Goal: Communication & Community: Answer question/provide support

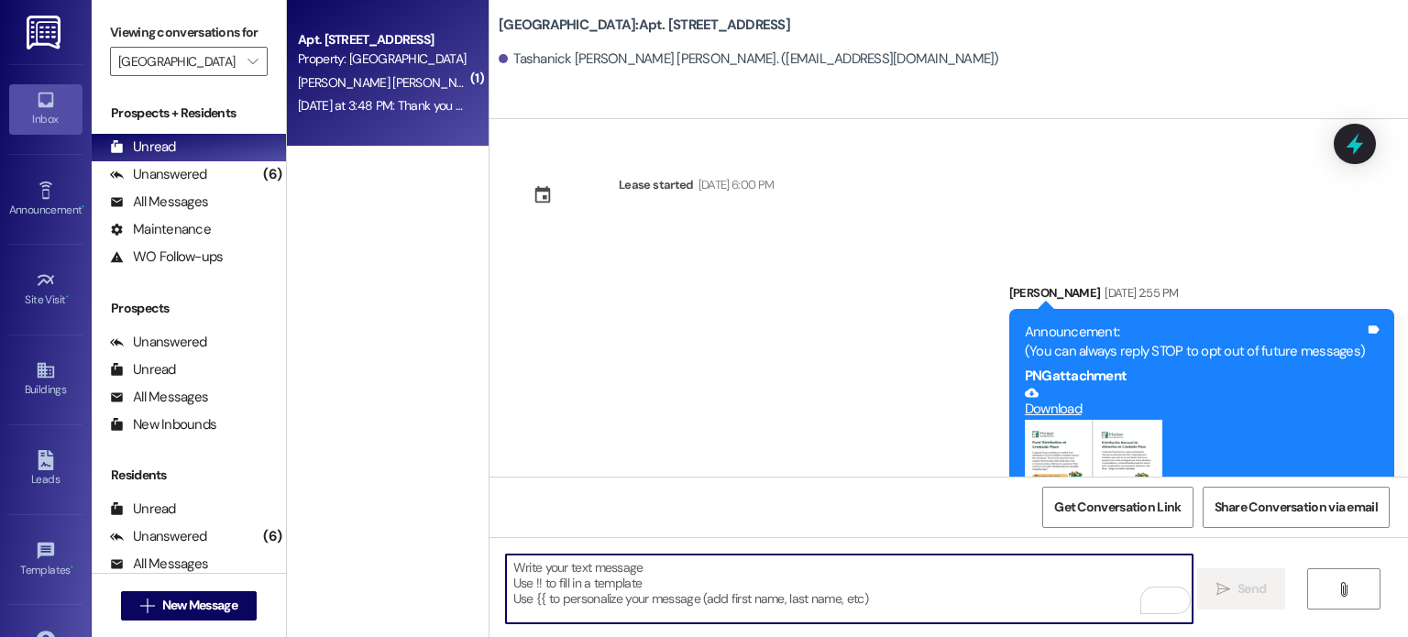
scroll to position [15667, 0]
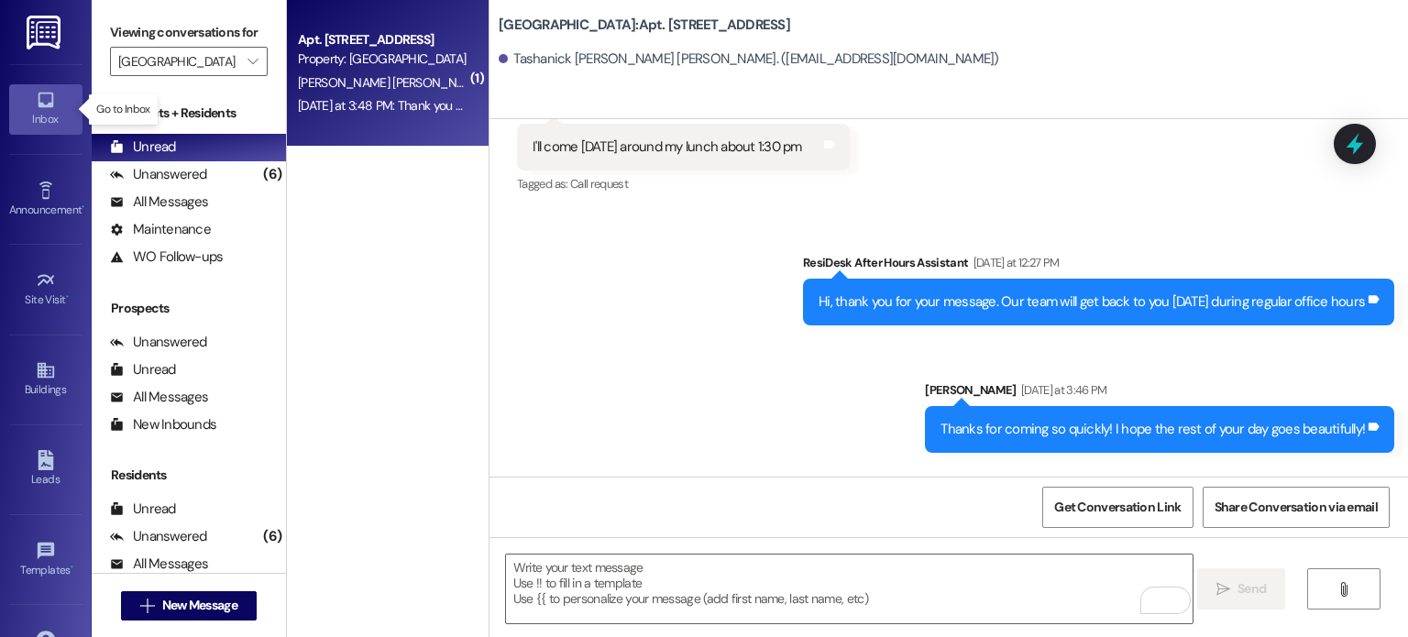
click at [51, 107] on icon at bounding box center [46, 100] width 20 height 20
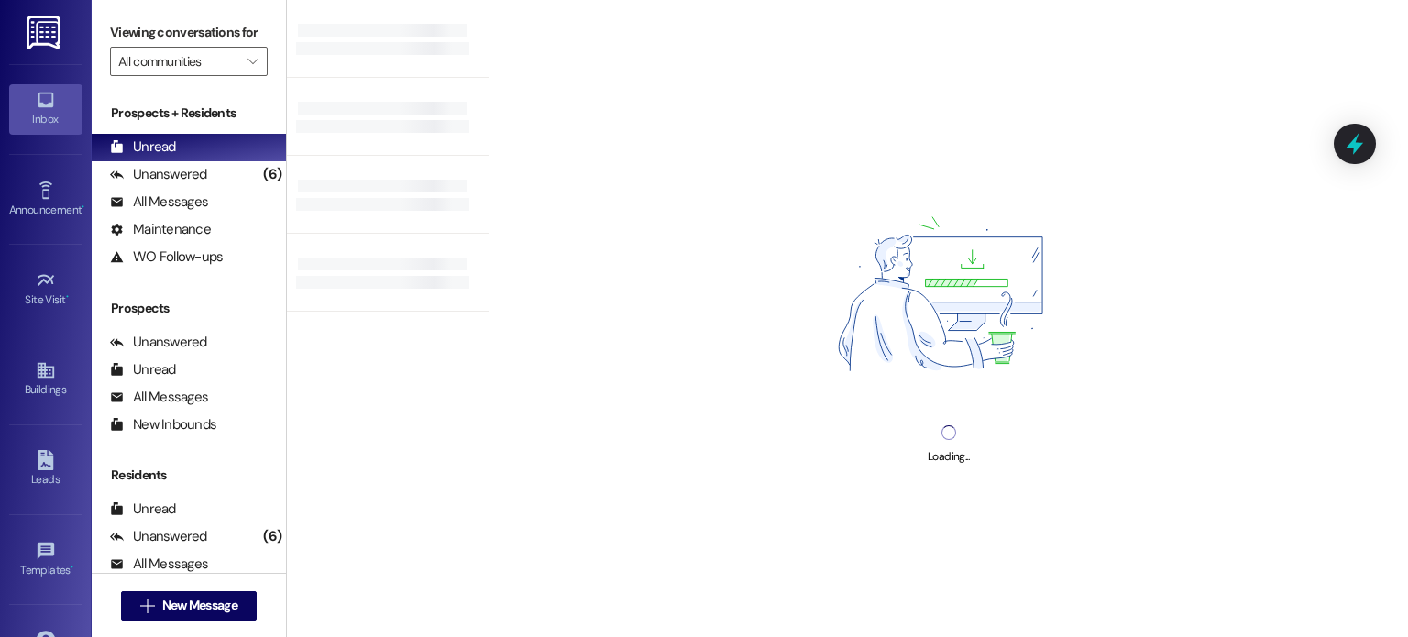
click at [31, 39] on img at bounding box center [46, 33] width 38 height 34
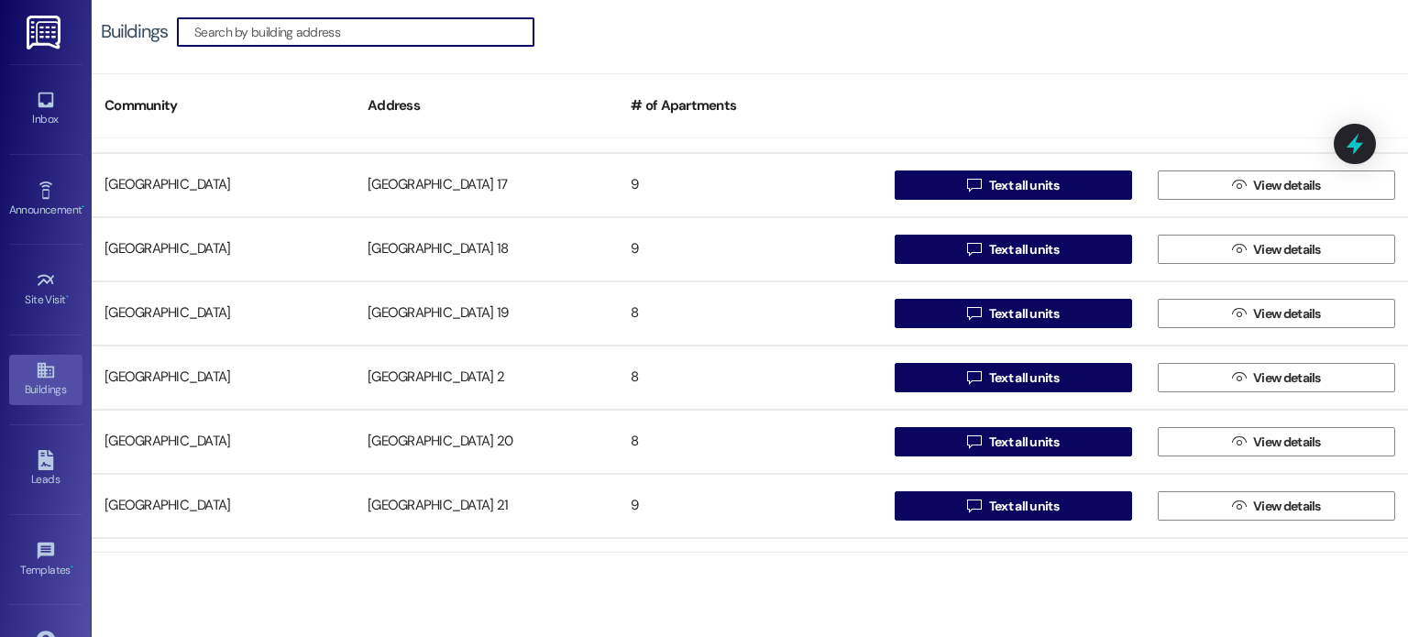
scroll to position [733, 0]
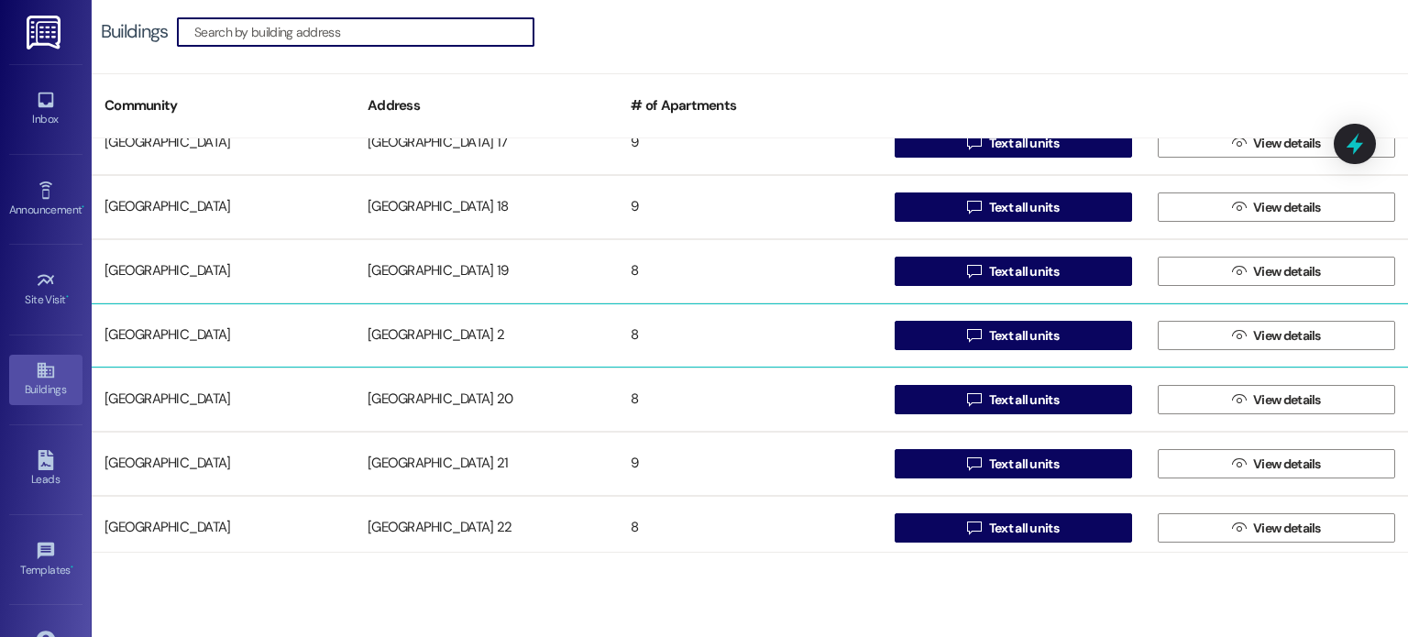
click at [430, 333] on div "[GEOGRAPHIC_DATA] 2" at bounding box center [486, 335] width 263 height 37
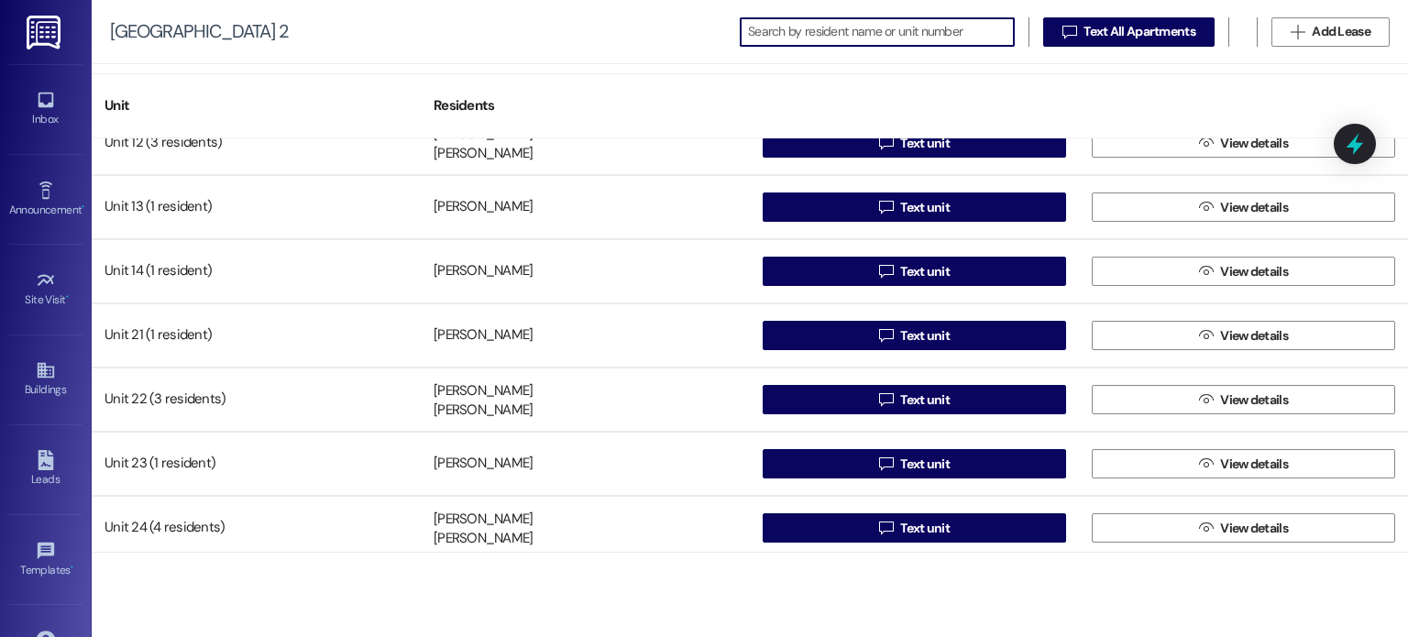
scroll to position [99, 0]
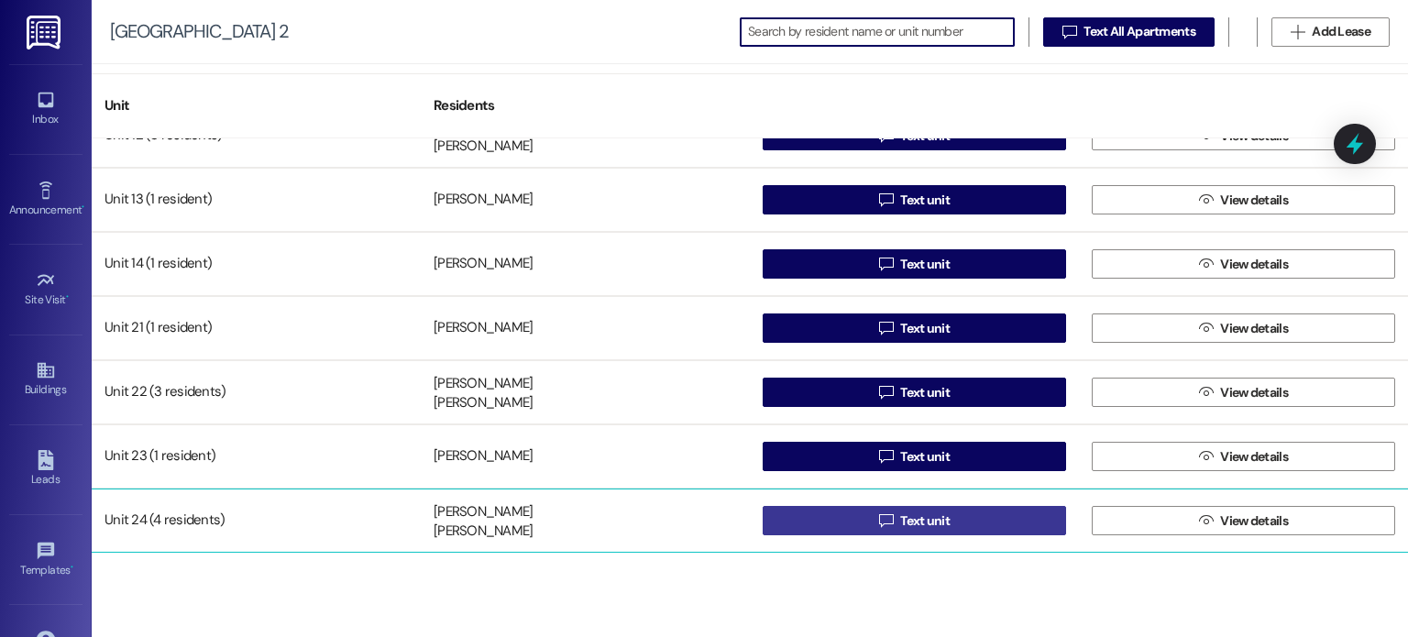
click at [795, 514] on button " Text unit" at bounding box center [913, 520] width 303 height 29
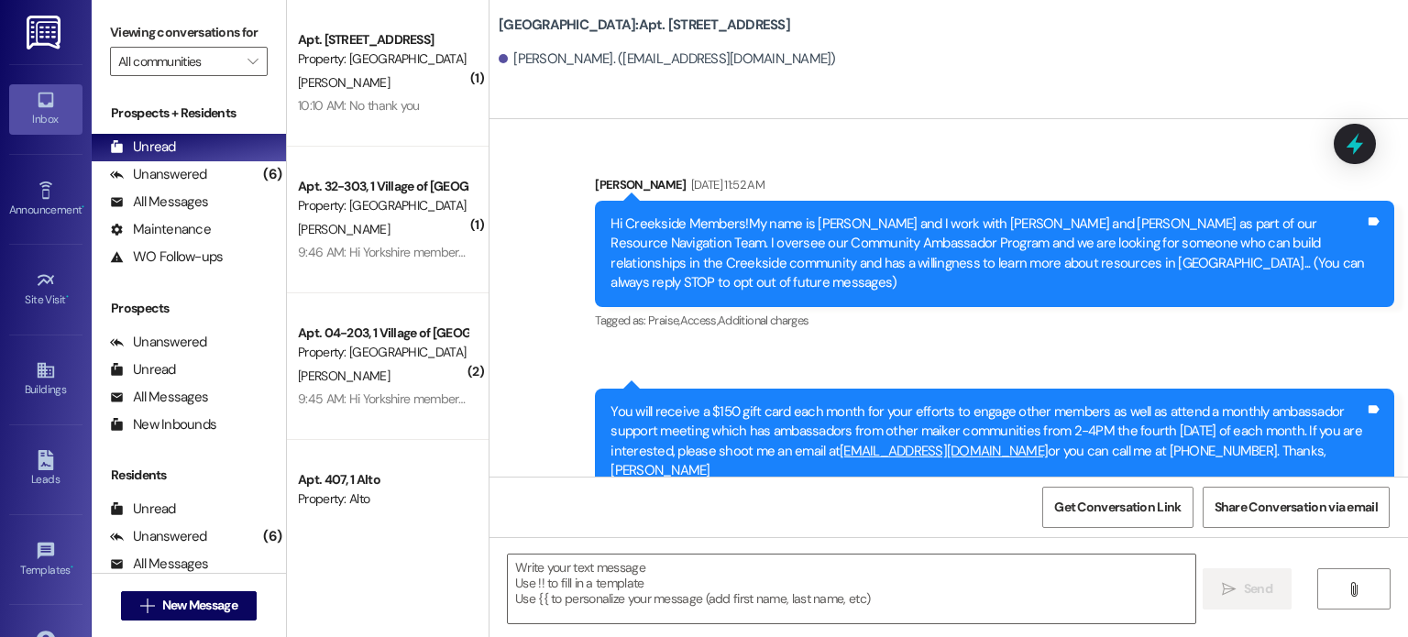
scroll to position [26359, 0]
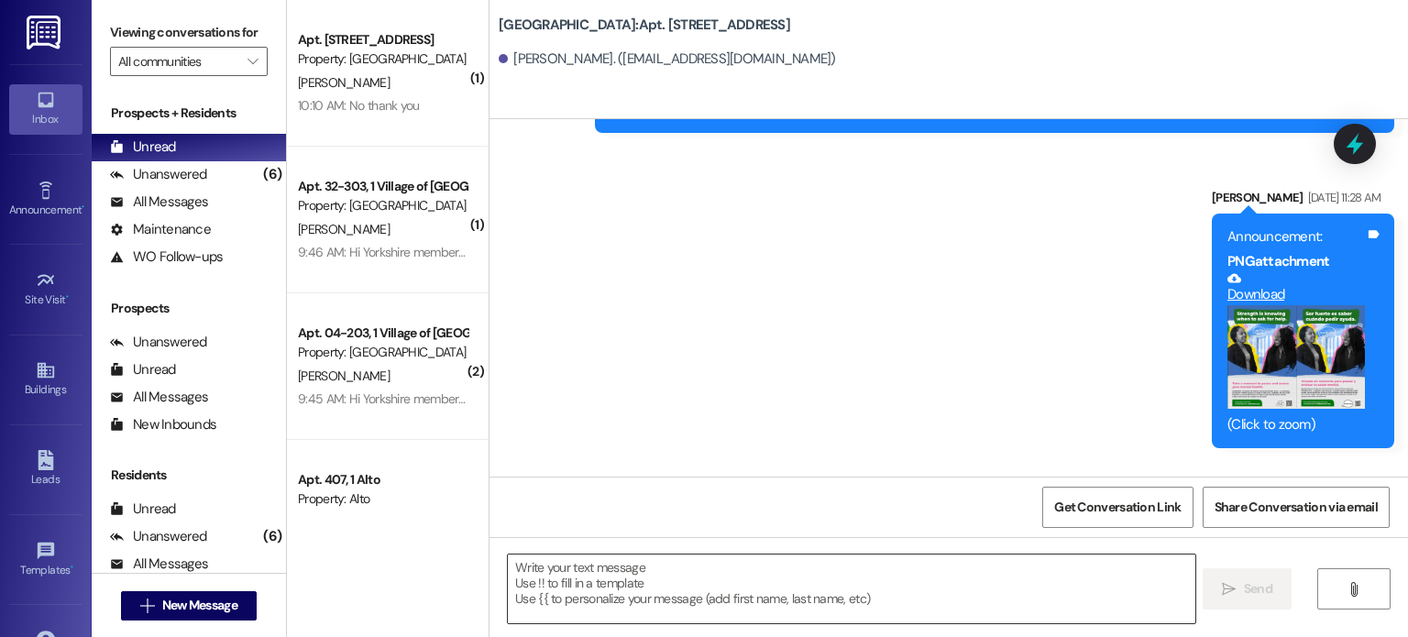
click at [577, 571] on textarea at bounding box center [851, 588] width 686 height 69
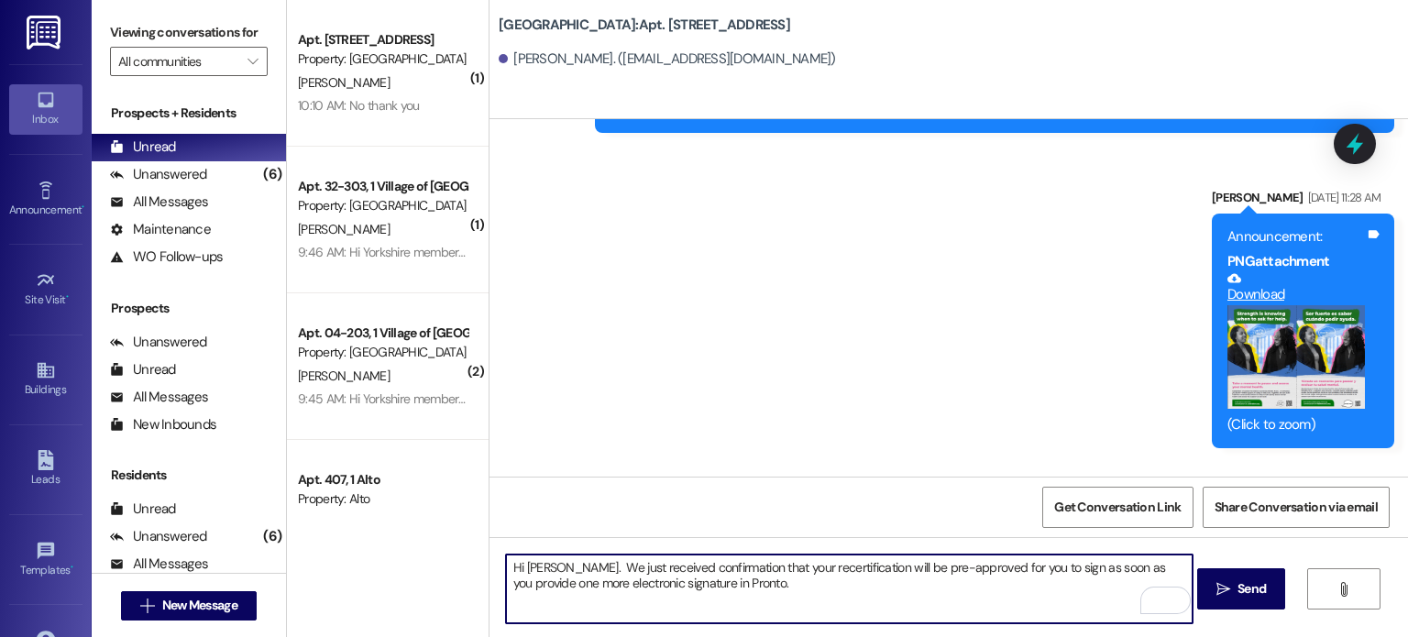
click at [727, 586] on textarea "Hi [PERSON_NAME]. We just received confirmation that your recertification will …" at bounding box center [849, 588] width 686 height 69
click at [729, 586] on textarea "Hi [PERSON_NAME]. We just received confirmation that your recertification will …" at bounding box center [849, 588] width 686 height 69
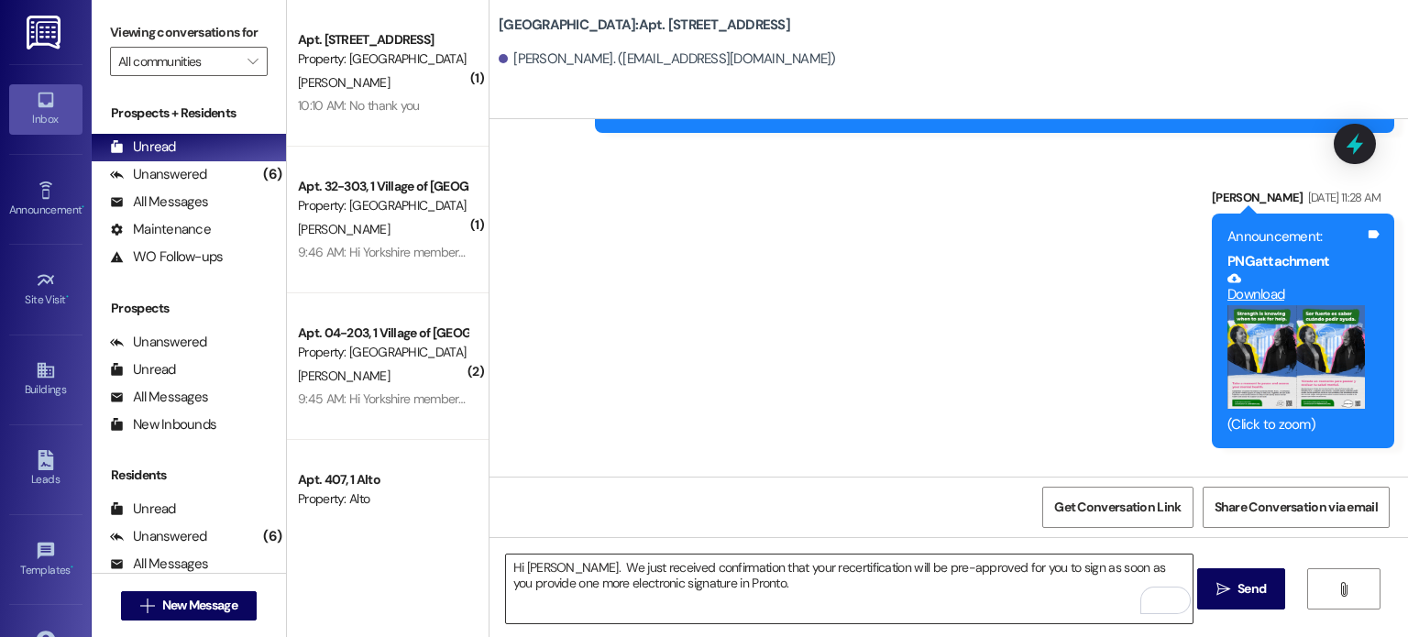
click at [731, 582] on textarea "Hi [PERSON_NAME]. We just received confirmation that your recertification will …" at bounding box center [849, 588] width 686 height 69
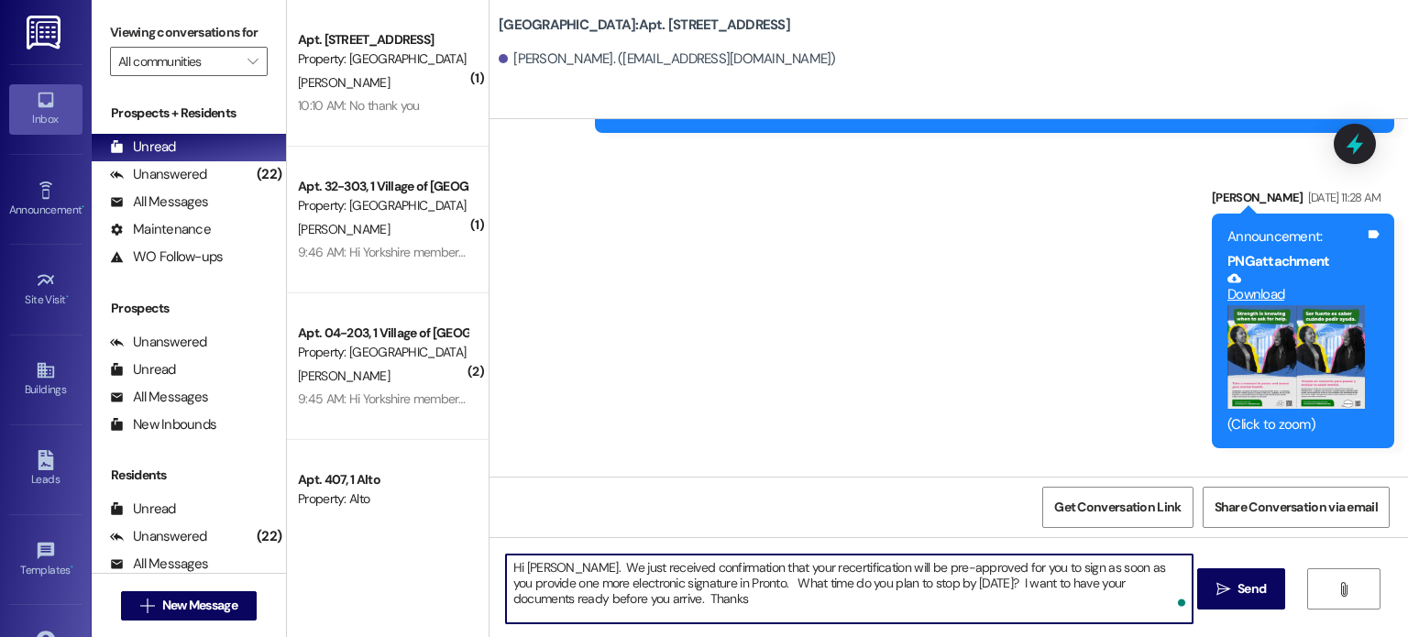
type textarea "Hi [PERSON_NAME]. We just received confirmation that your recertification will …"
